Goal: Task Accomplishment & Management: Manage account settings

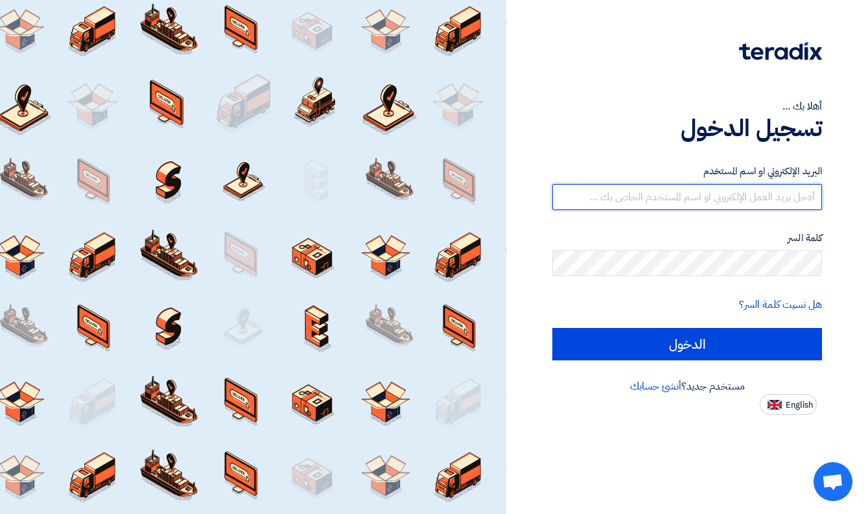
type input "[EMAIL_ADDRESS][DOMAIN_NAME]"
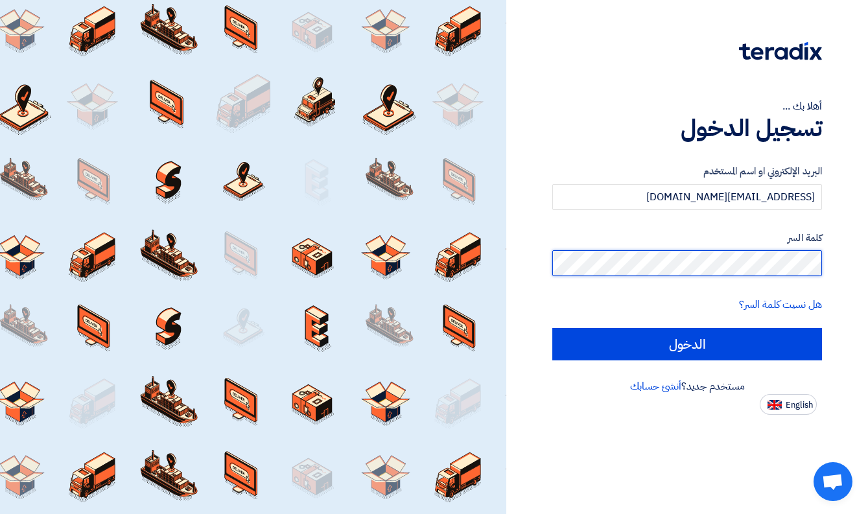
click at [687, 344] on input "الدخول" at bounding box center [687, 344] width 270 height 32
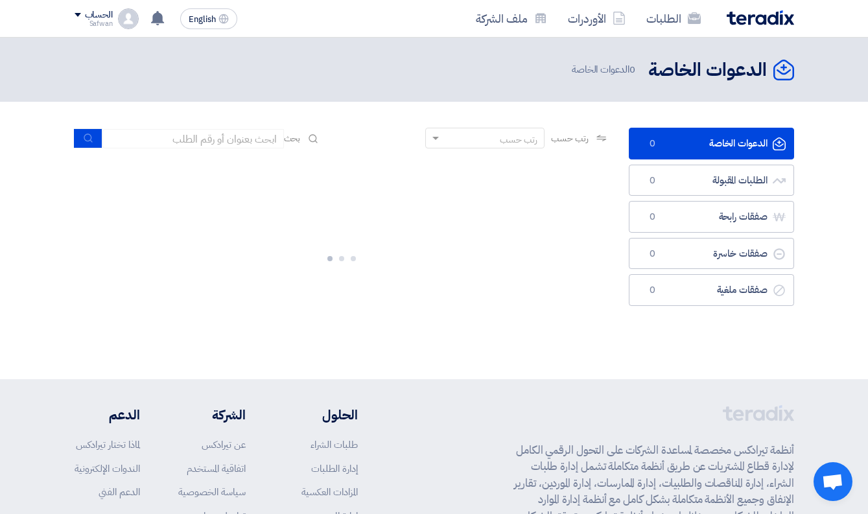
scroll to position [160, 0]
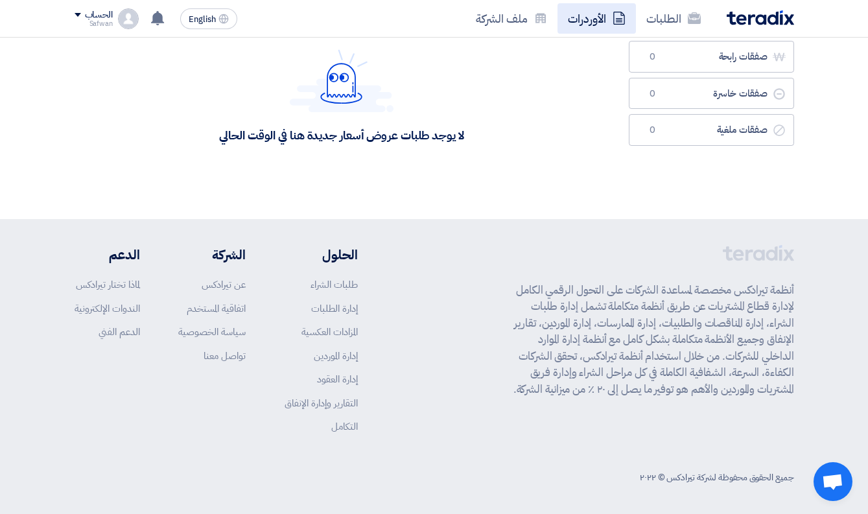
click at [609, 21] on link "الأوردرات" at bounding box center [596, 18] width 78 height 30
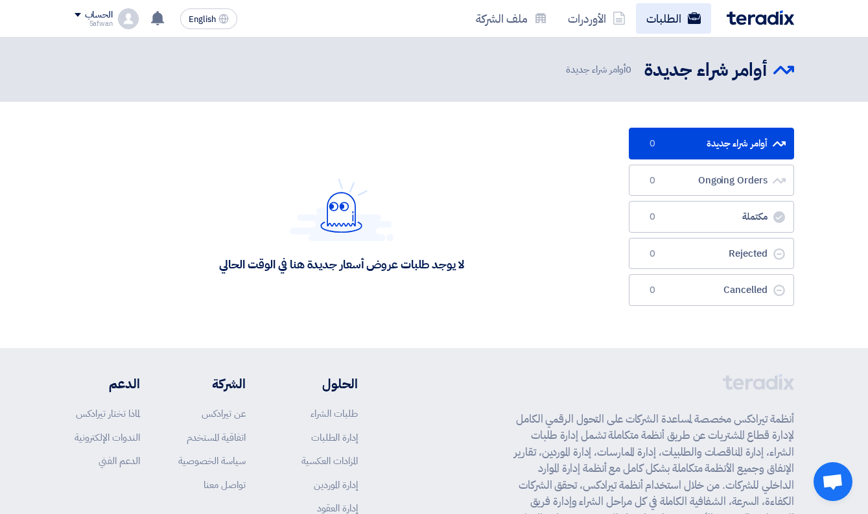
click at [657, 23] on link "الطلبات" at bounding box center [673, 18] width 75 height 30
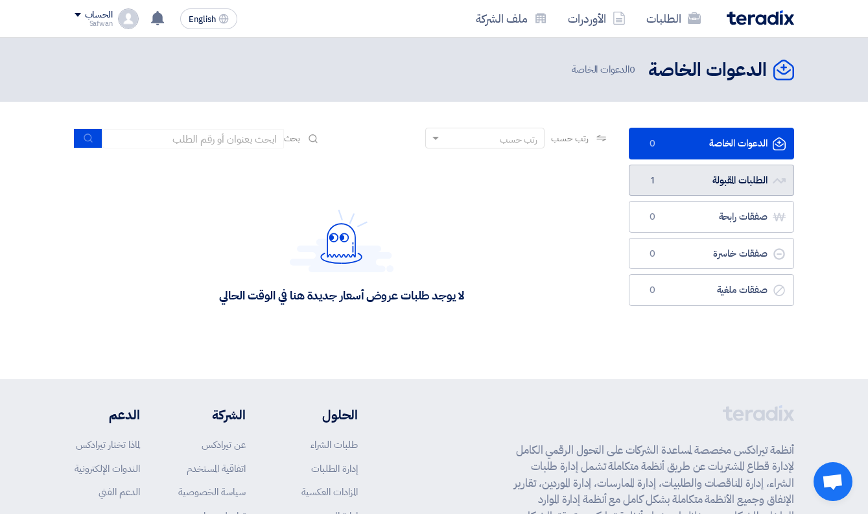
click at [673, 191] on link "الطلبات المقبولة الطلبات المقبولة 1" at bounding box center [711, 181] width 165 height 32
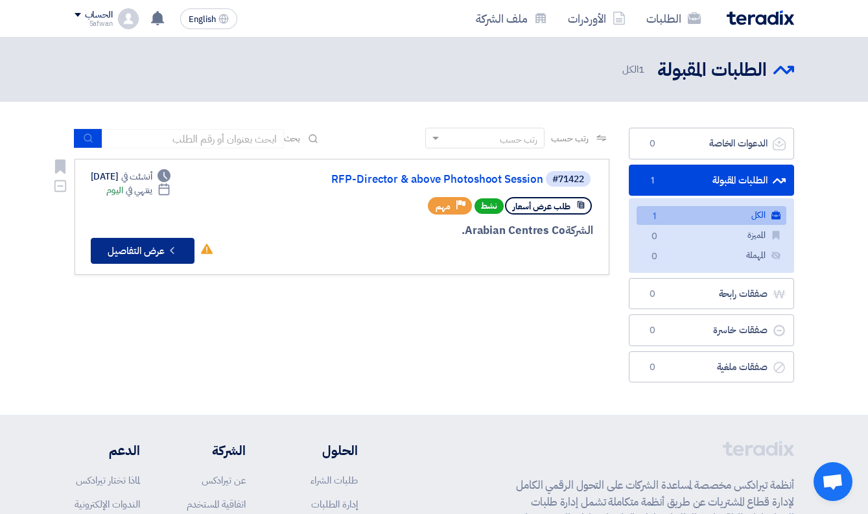
click at [162, 252] on button "Check details عرض التفاصيل" at bounding box center [143, 251] width 104 height 26
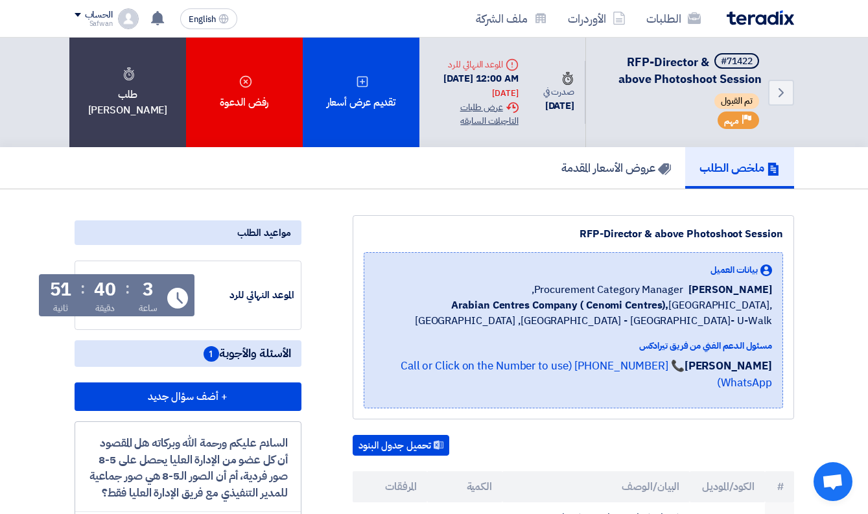
click at [492, 123] on div "Extension History عرض طلبات التاجيلات السابقه" at bounding box center [474, 113] width 89 height 27
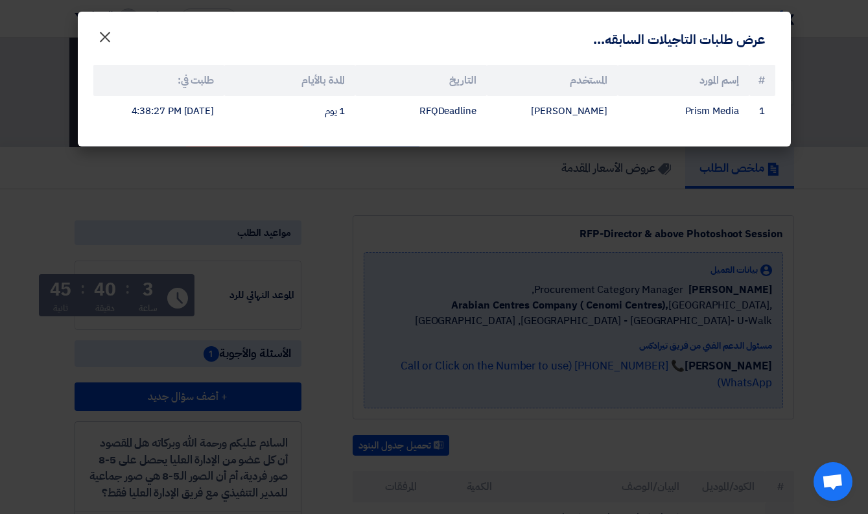
click at [101, 36] on span "×" at bounding box center [105, 36] width 16 height 39
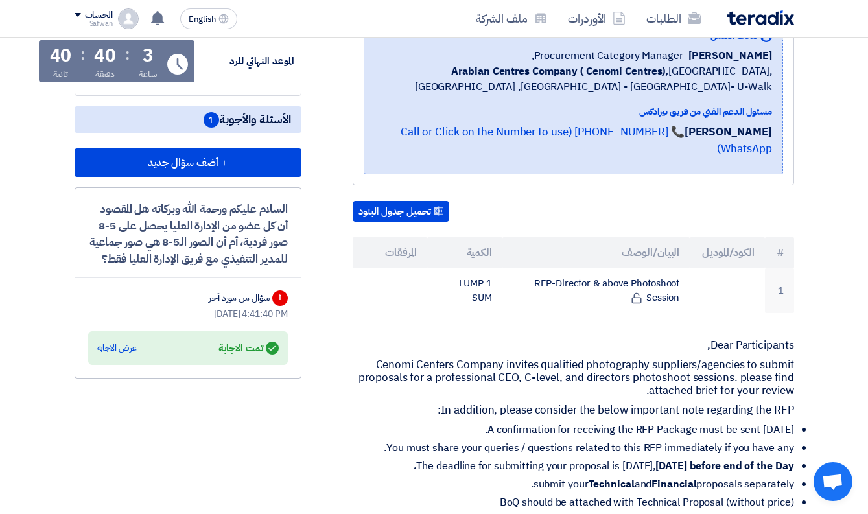
scroll to position [270, 0]
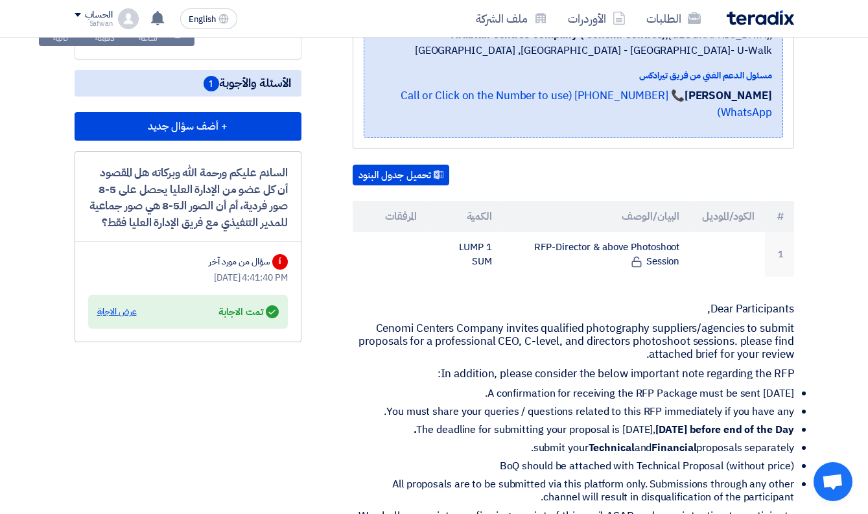
click at [120, 318] on div "عرض الاجابة" at bounding box center [117, 311] width 40 height 13
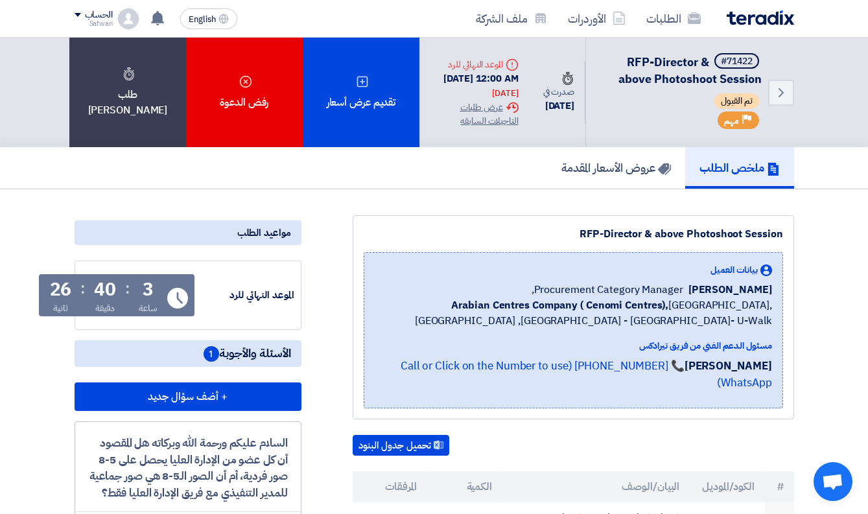
scroll to position [0, 0]
